Goal: Complete application form

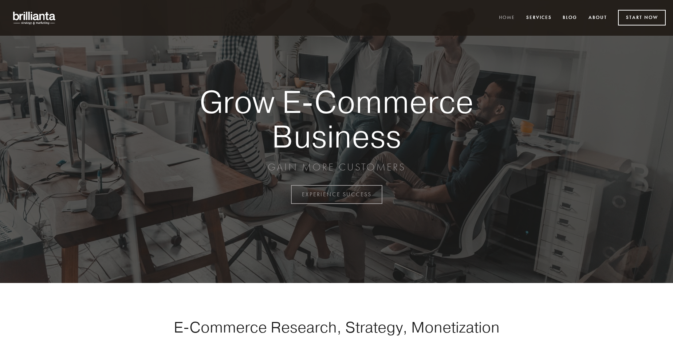
scroll to position [1909, 0]
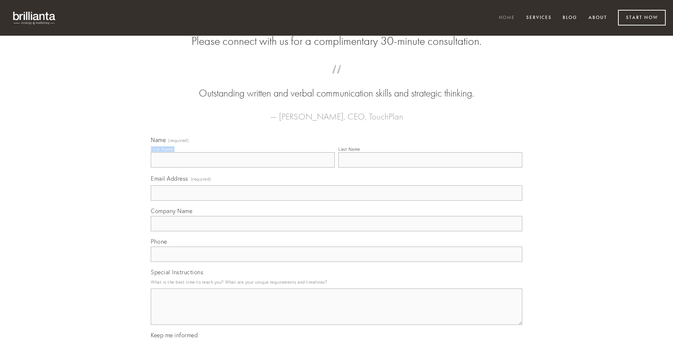
type input "[PERSON_NAME]"
click at [430, 167] on input "Last Name" at bounding box center [430, 159] width 184 height 15
type input "[PERSON_NAME]"
click at [336, 201] on input "Email Address (required)" at bounding box center [336, 192] width 371 height 15
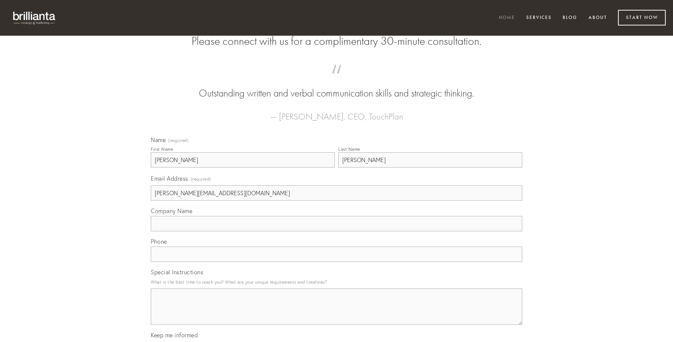
type input "[PERSON_NAME][EMAIL_ADDRESS][DOMAIN_NAME]"
click at [336, 231] on input "Company Name" at bounding box center [336, 223] width 371 height 15
type input "artificiose"
click at [336, 262] on input "text" at bounding box center [336, 253] width 371 height 15
click at [336, 313] on textarea "Special Instructions" at bounding box center [336, 306] width 371 height 36
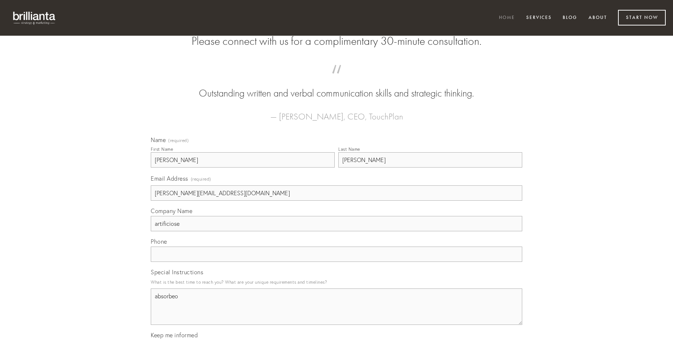
type textarea "absorbeo"
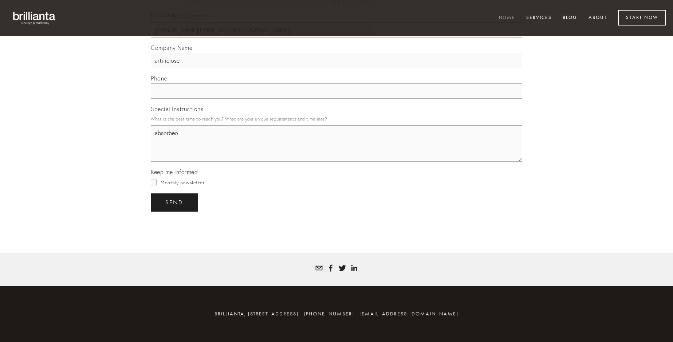
click at [175, 202] on span "send" at bounding box center [174, 202] width 18 height 7
